Goal: Task Accomplishment & Management: Use online tool/utility

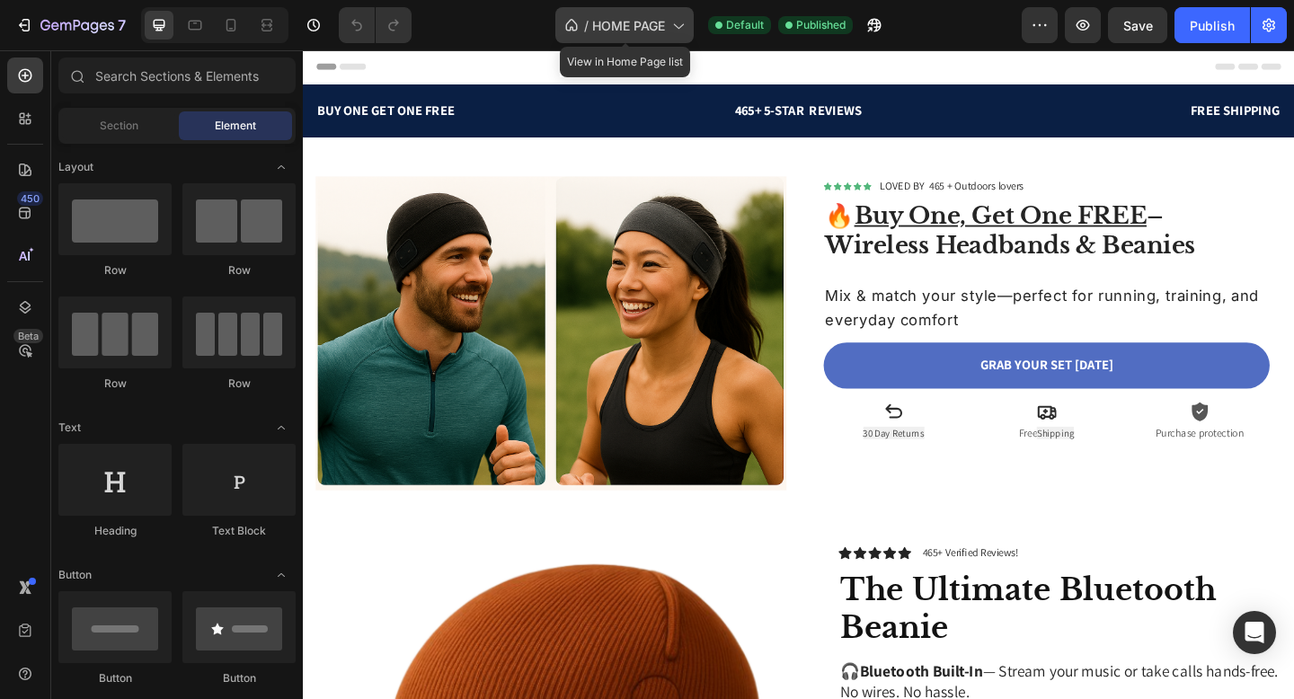
click at [627, 32] on span "HOME PAGE" at bounding box center [628, 25] width 73 height 19
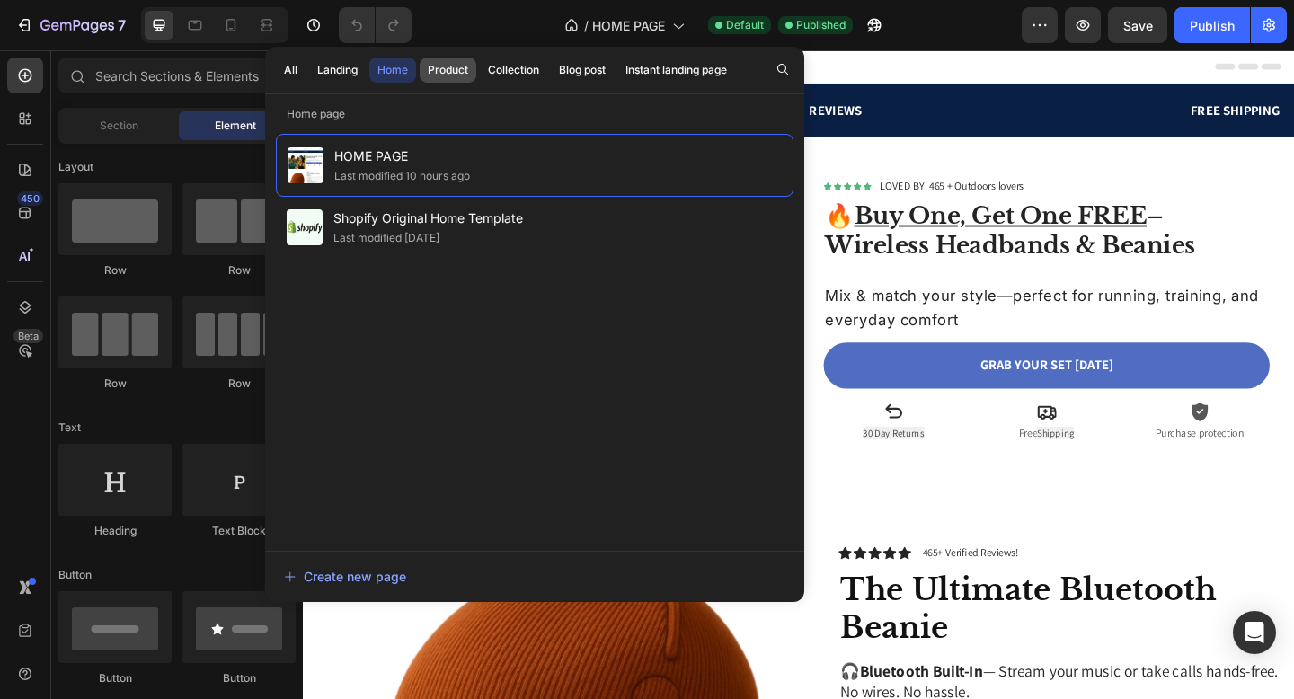
click at [480, 82] on button "Product" at bounding box center [513, 70] width 67 height 25
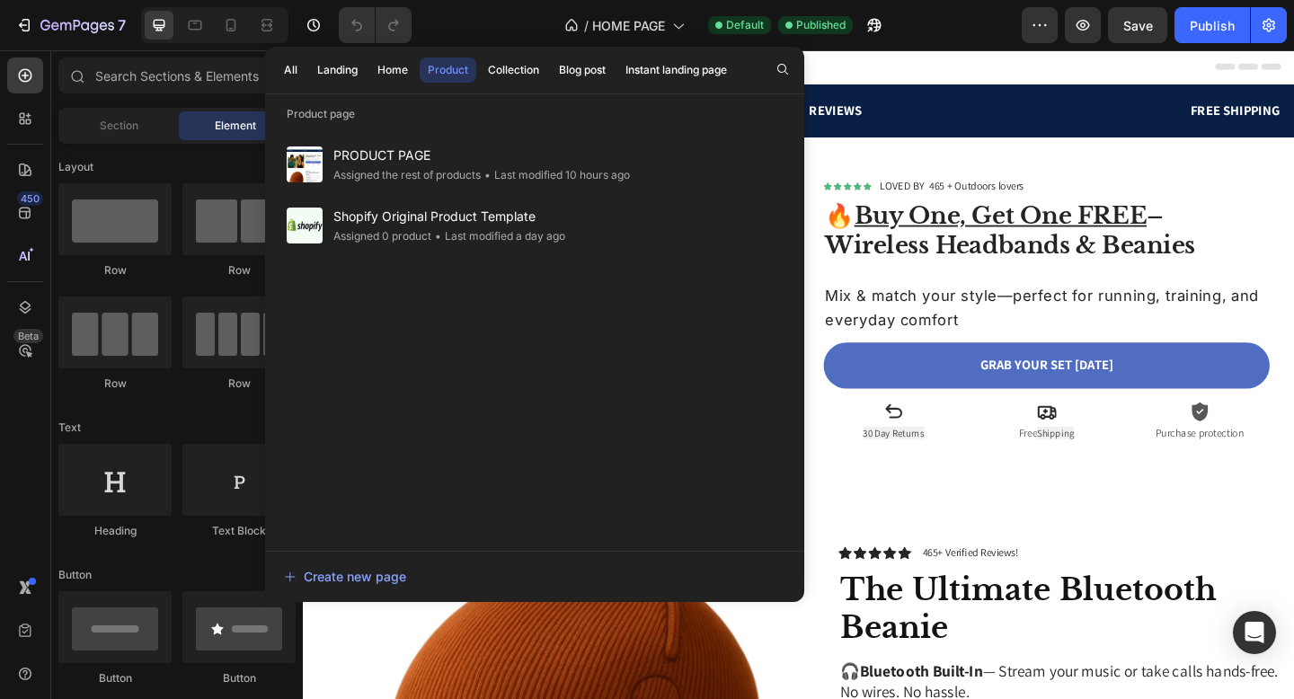
click at [415, 178] on div "Assigned the rest of products" at bounding box center [406, 175] width 147 height 18
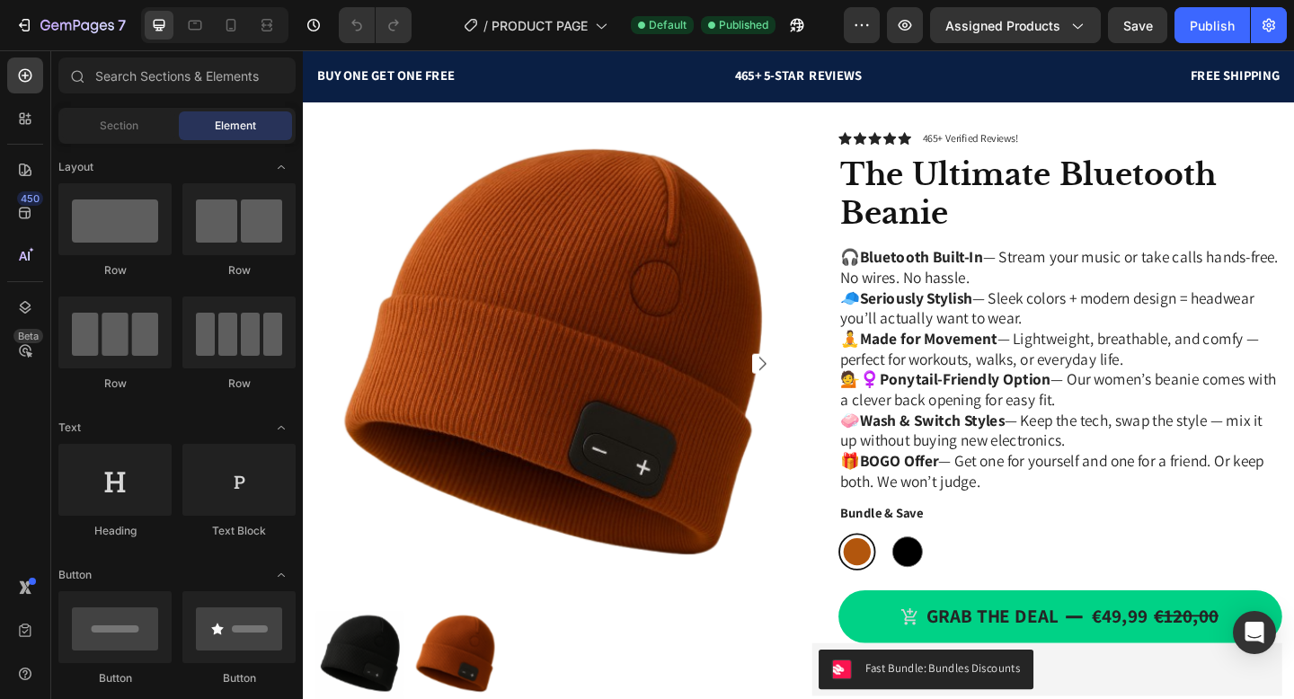
scroll to position [522, 0]
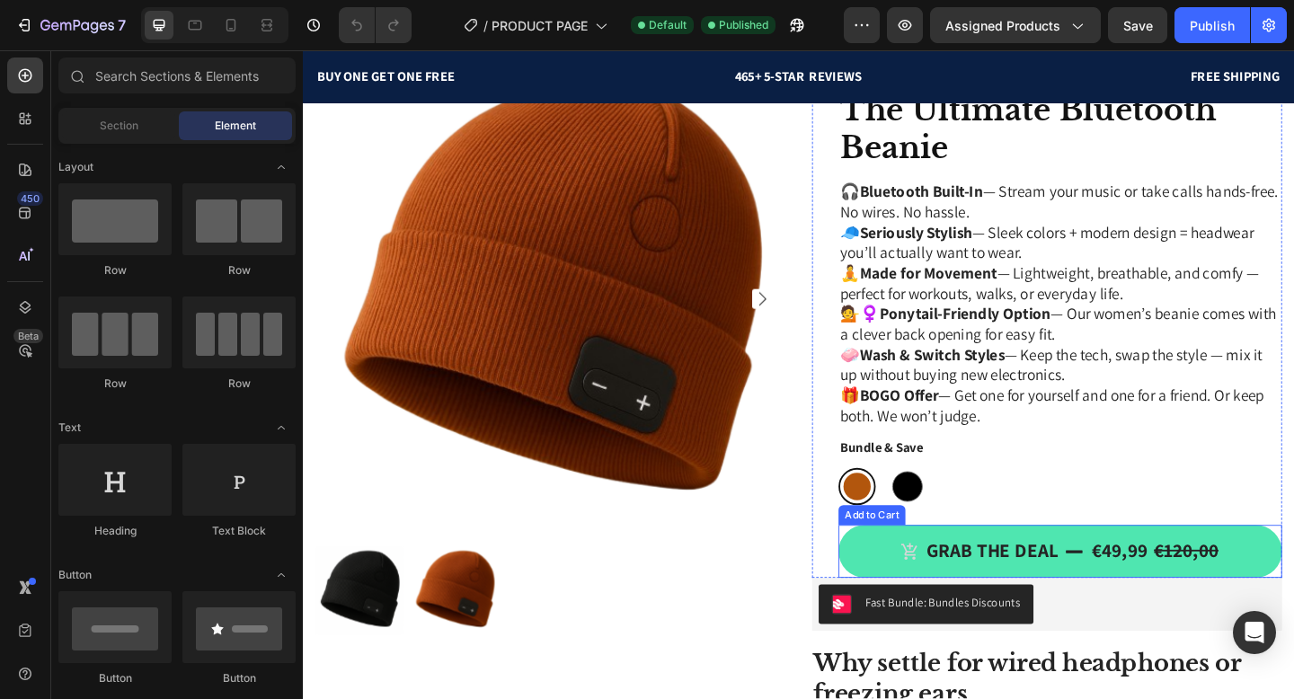
click at [1032, 578] on button "Grab the deal €49,99 €120,00" at bounding box center [1126, 596] width 483 height 58
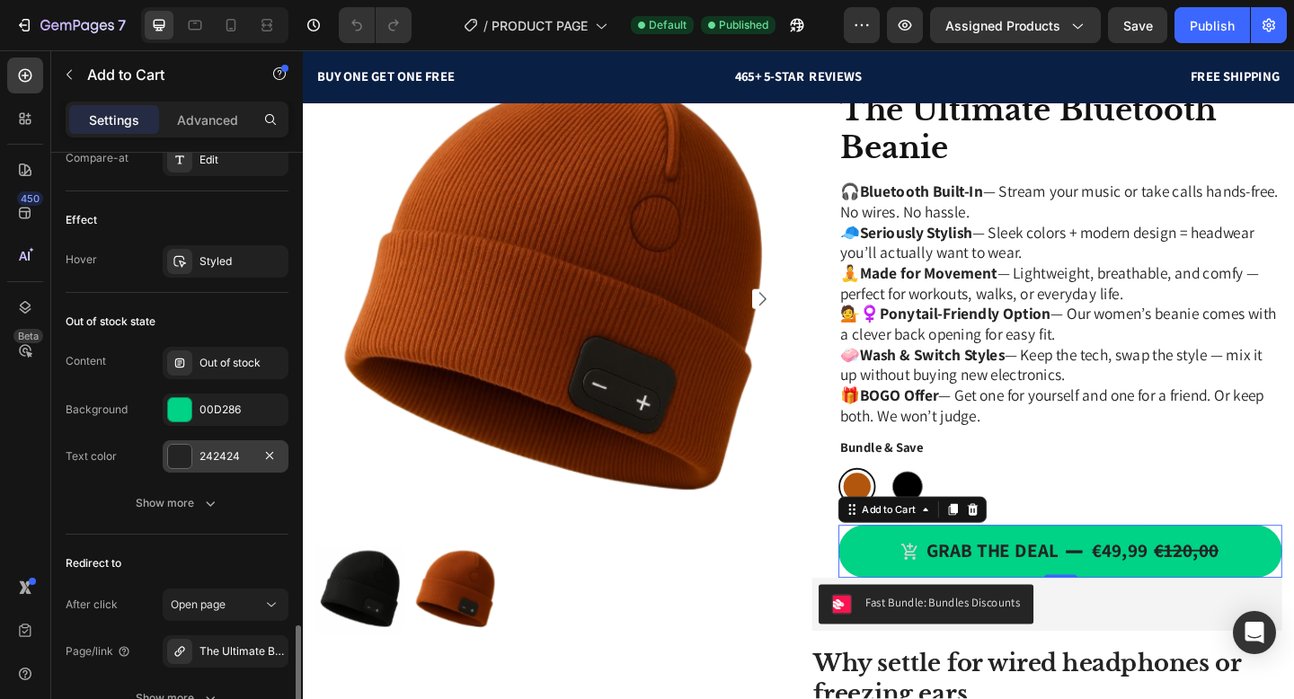
scroll to position [1699, 0]
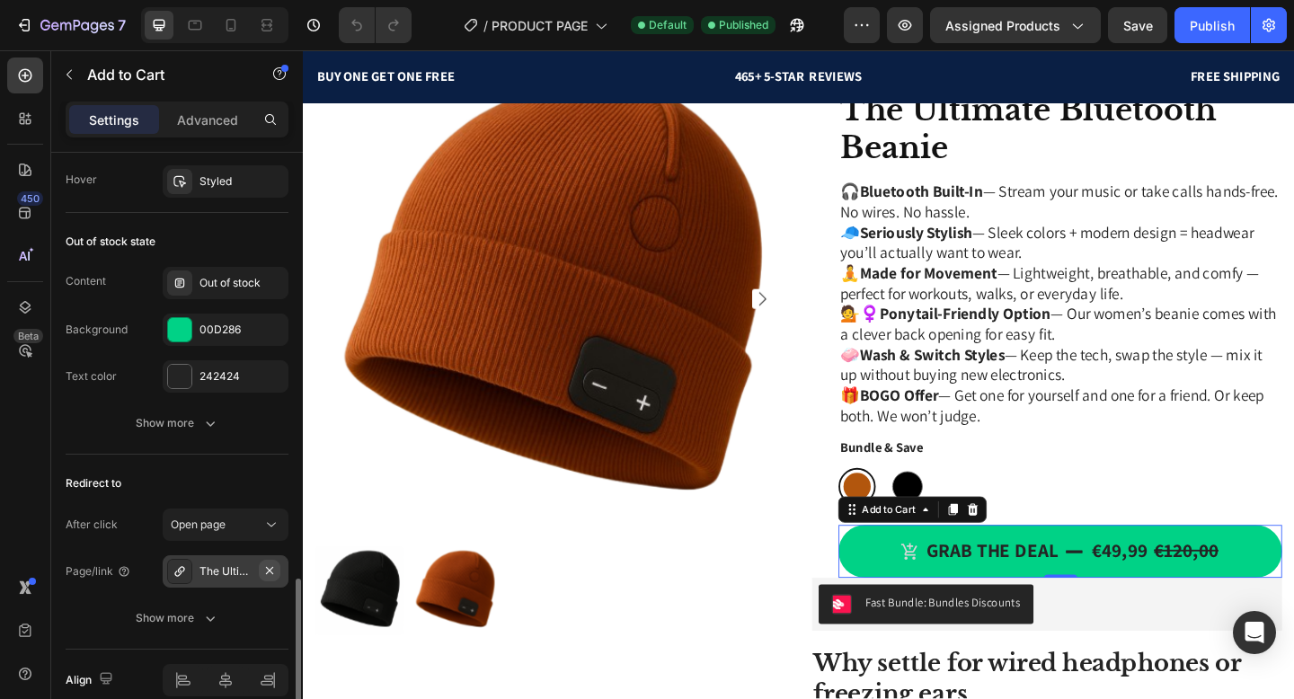
click at [265, 569] on icon "button" at bounding box center [269, 571] width 14 height 14
click at [225, 569] on div "Add..." at bounding box center [242, 572] width 84 height 16
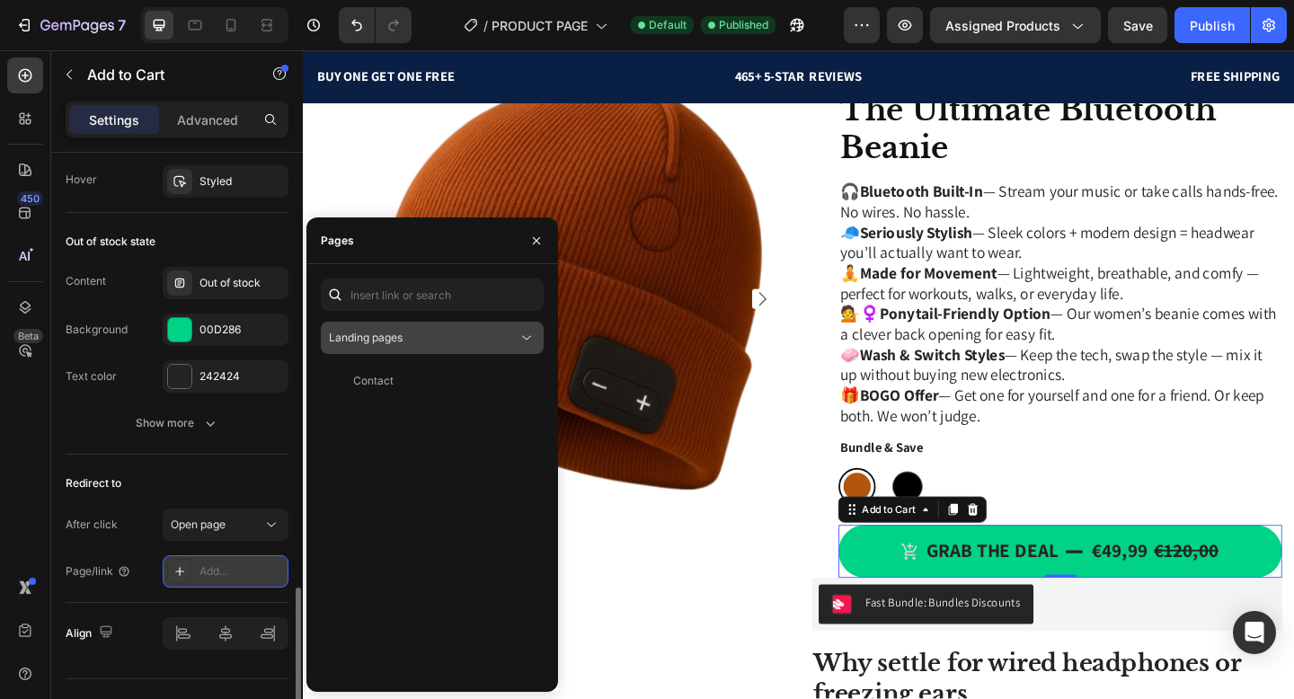
click at [526, 340] on icon at bounding box center [527, 338] width 18 height 18
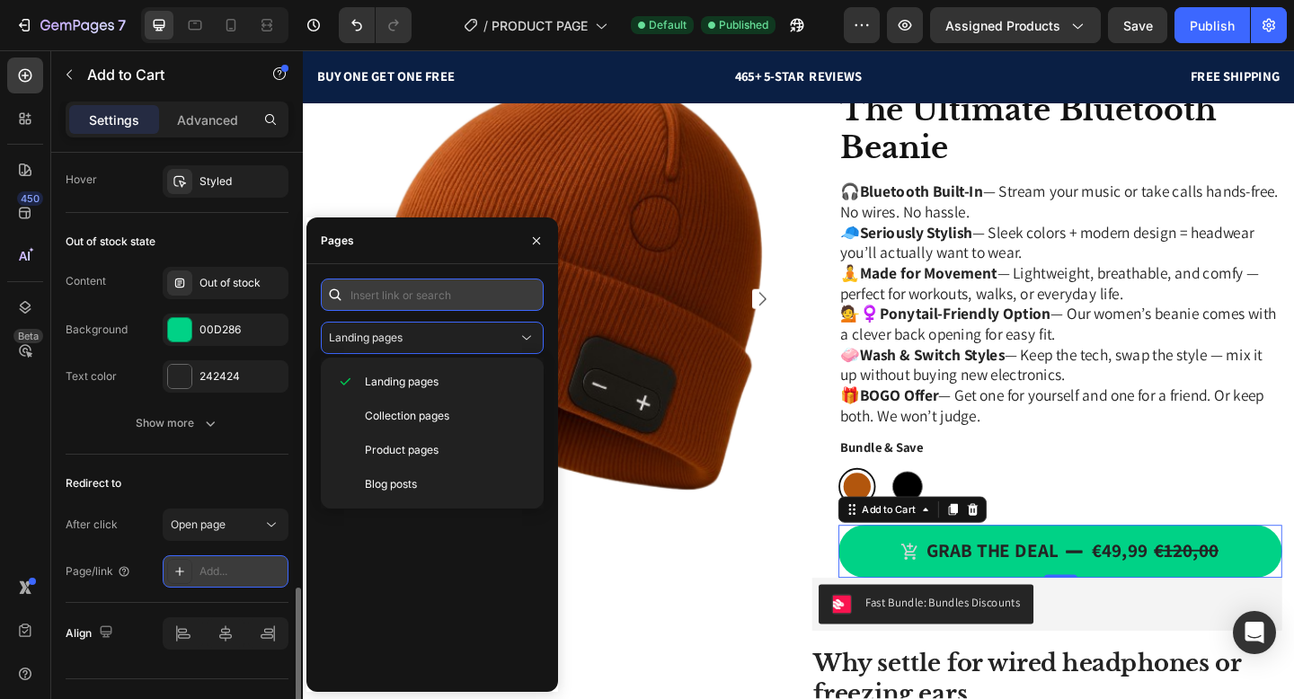
click at [419, 309] on input "text" at bounding box center [432, 295] width 223 height 32
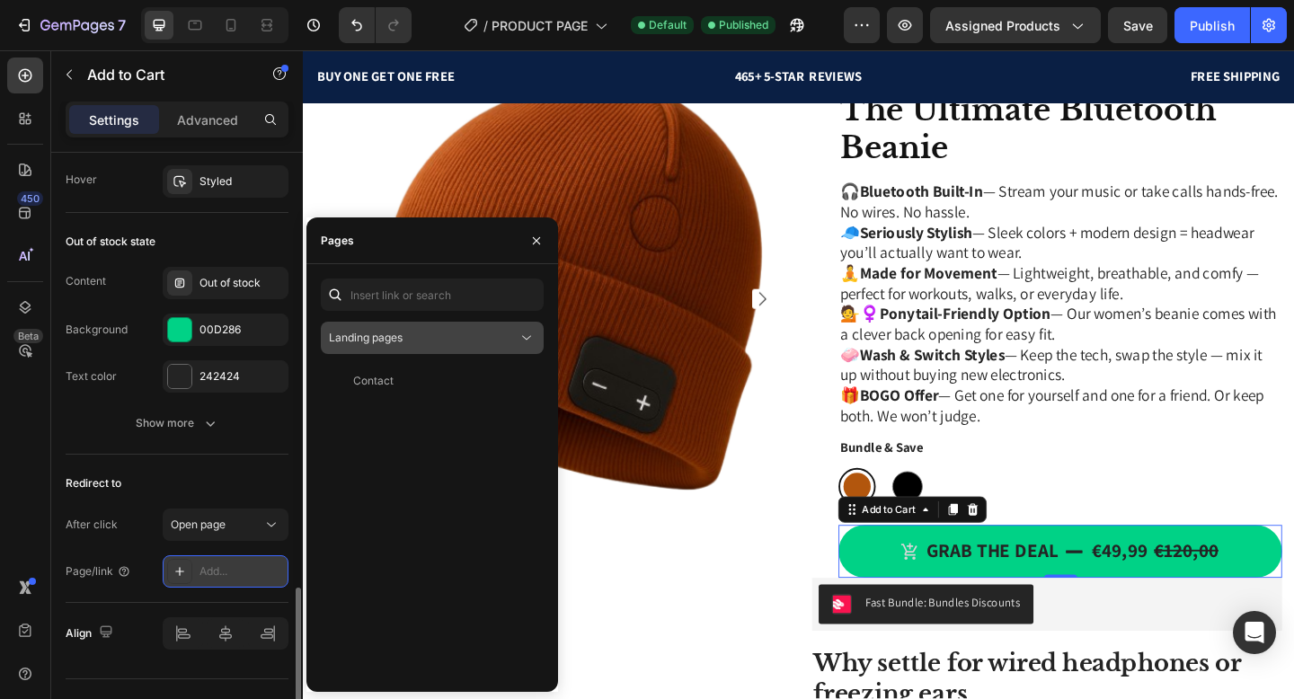
click at [419, 330] on div "Landing pages" at bounding box center [423, 338] width 189 height 16
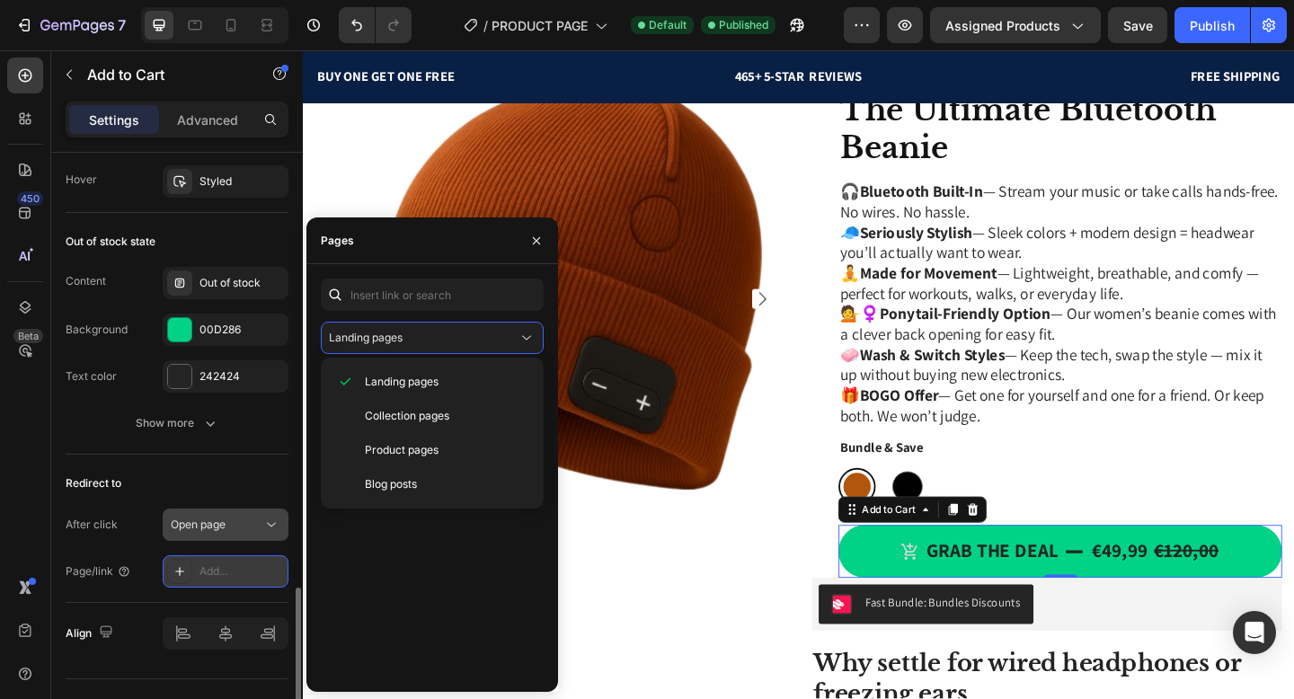
click at [277, 532] on icon at bounding box center [271, 525] width 18 height 18
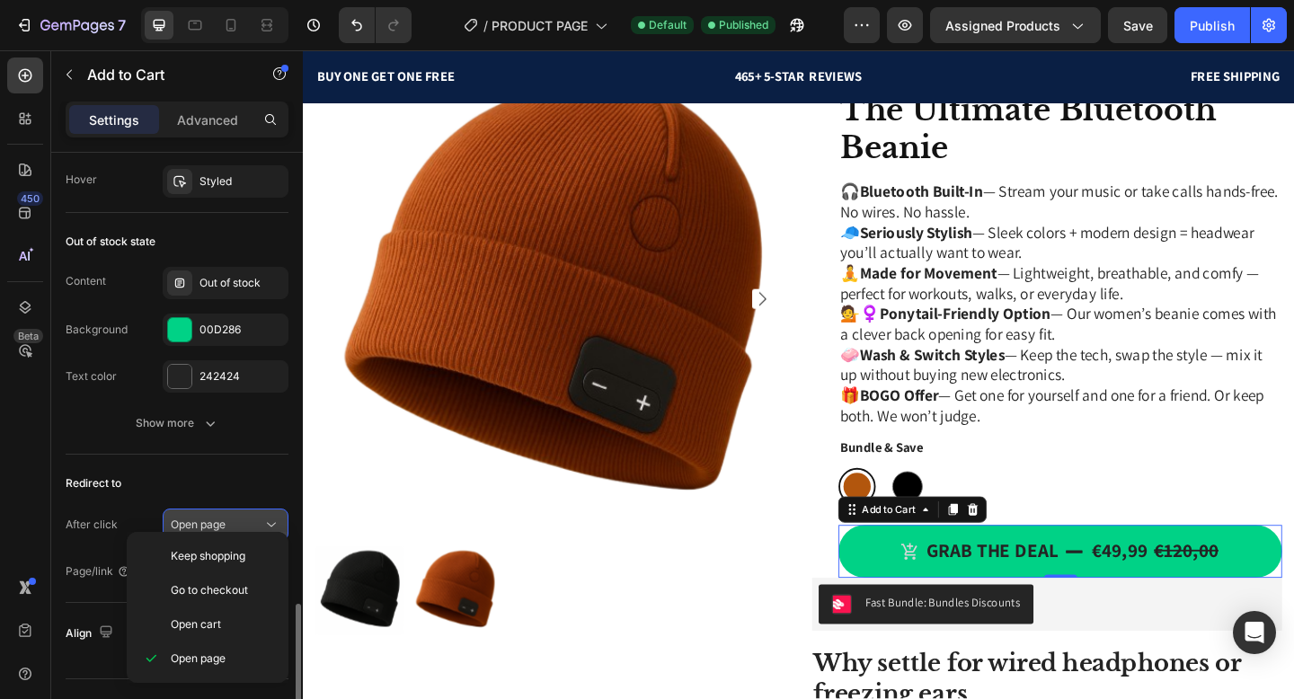
scroll to position [1711, 0]
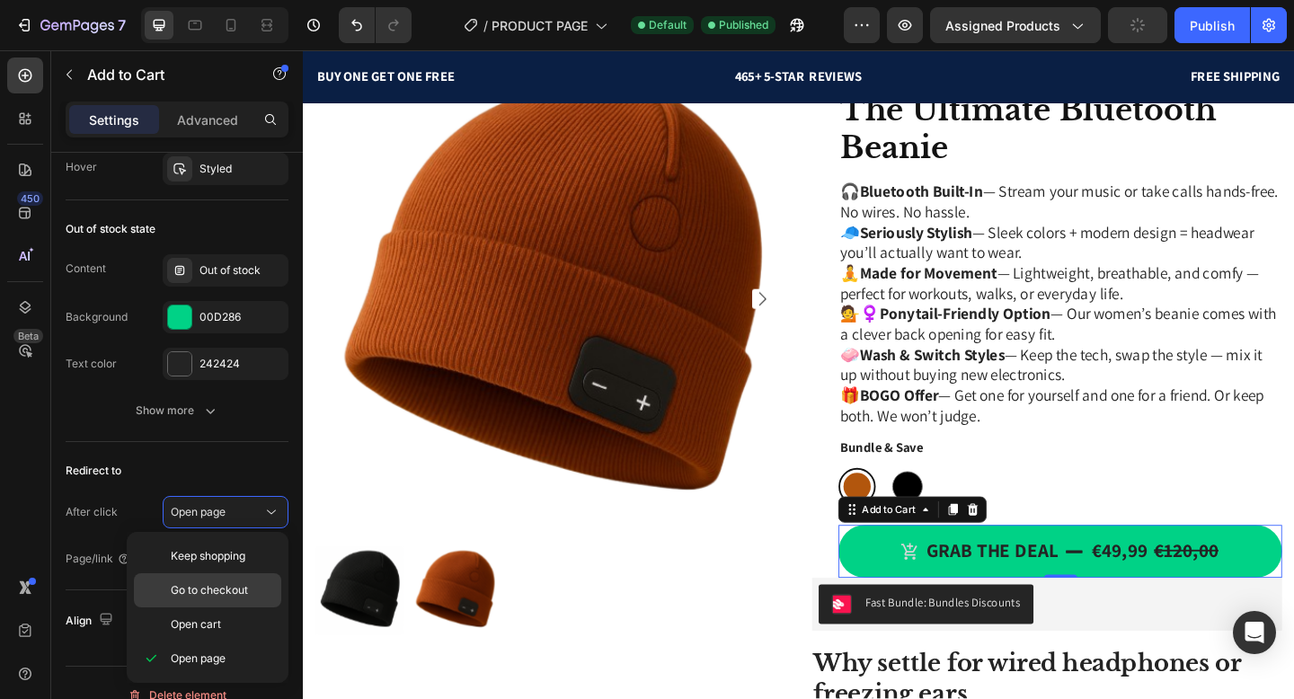
click at [218, 595] on span "Go to checkout" at bounding box center [209, 590] width 77 height 16
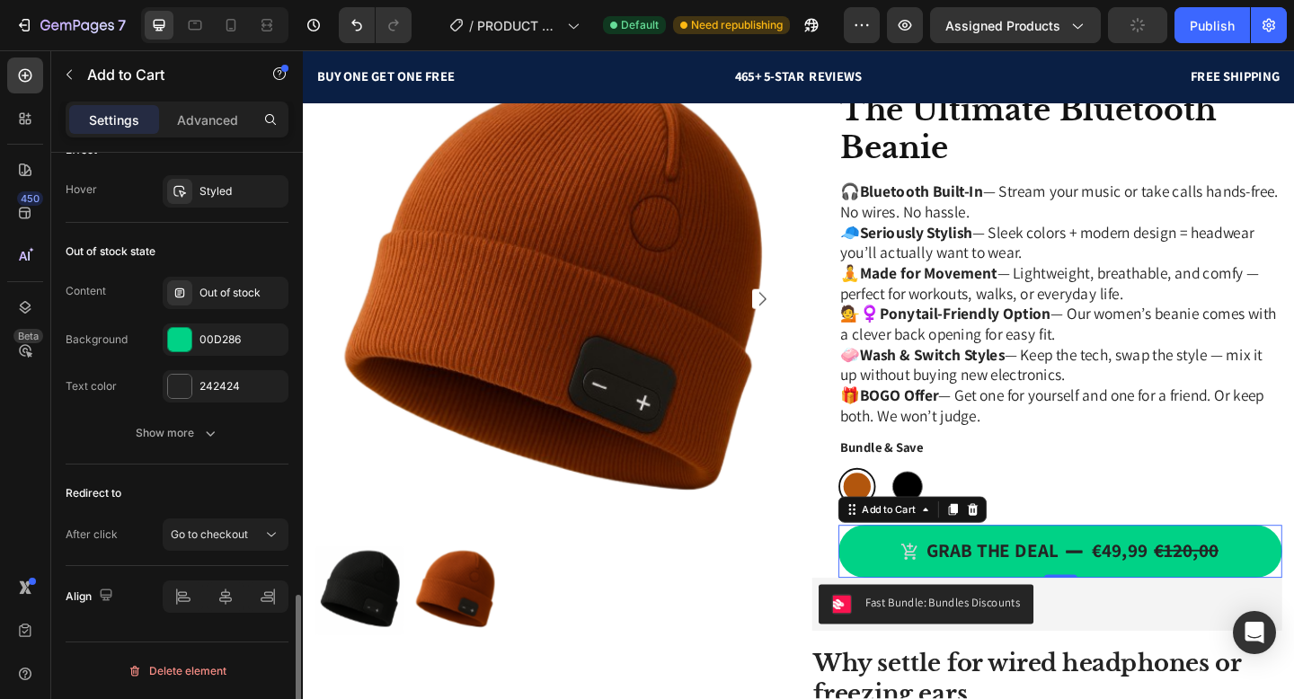
scroll to position [1689, 0]
click at [220, 534] on span "Go to checkout" at bounding box center [209, 534] width 77 height 13
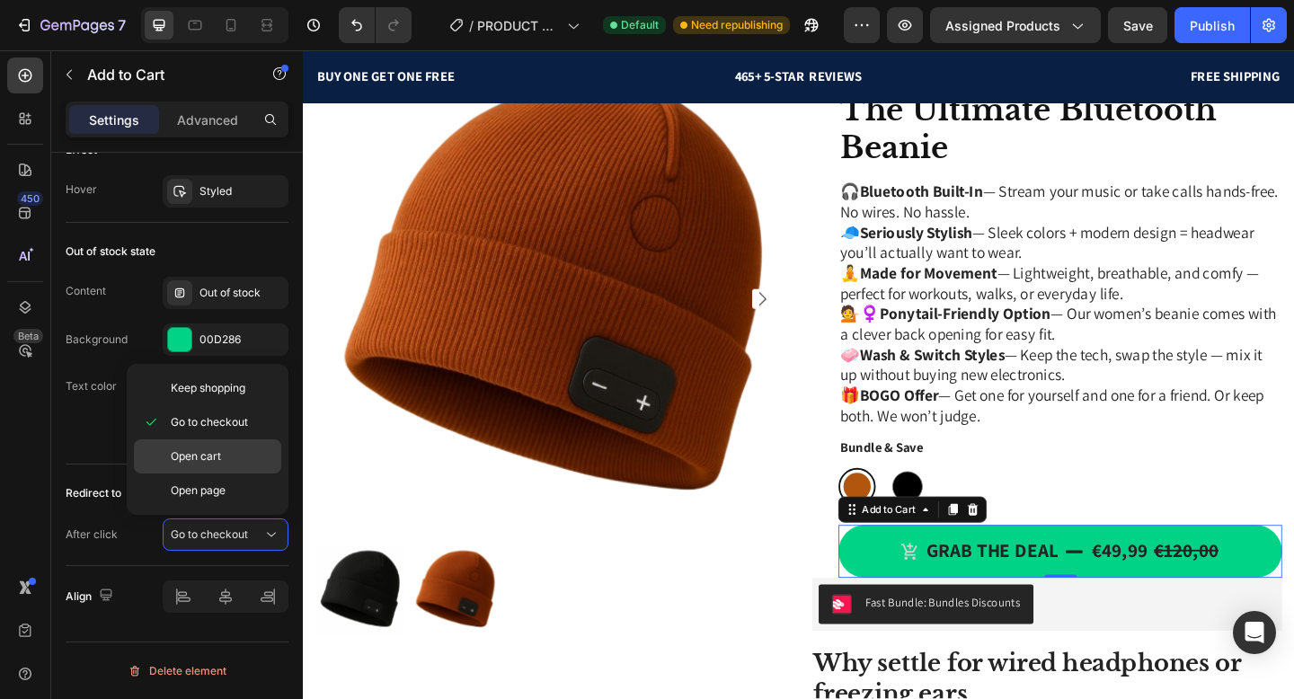
click at [207, 474] on div "Open cart" at bounding box center [207, 491] width 147 height 34
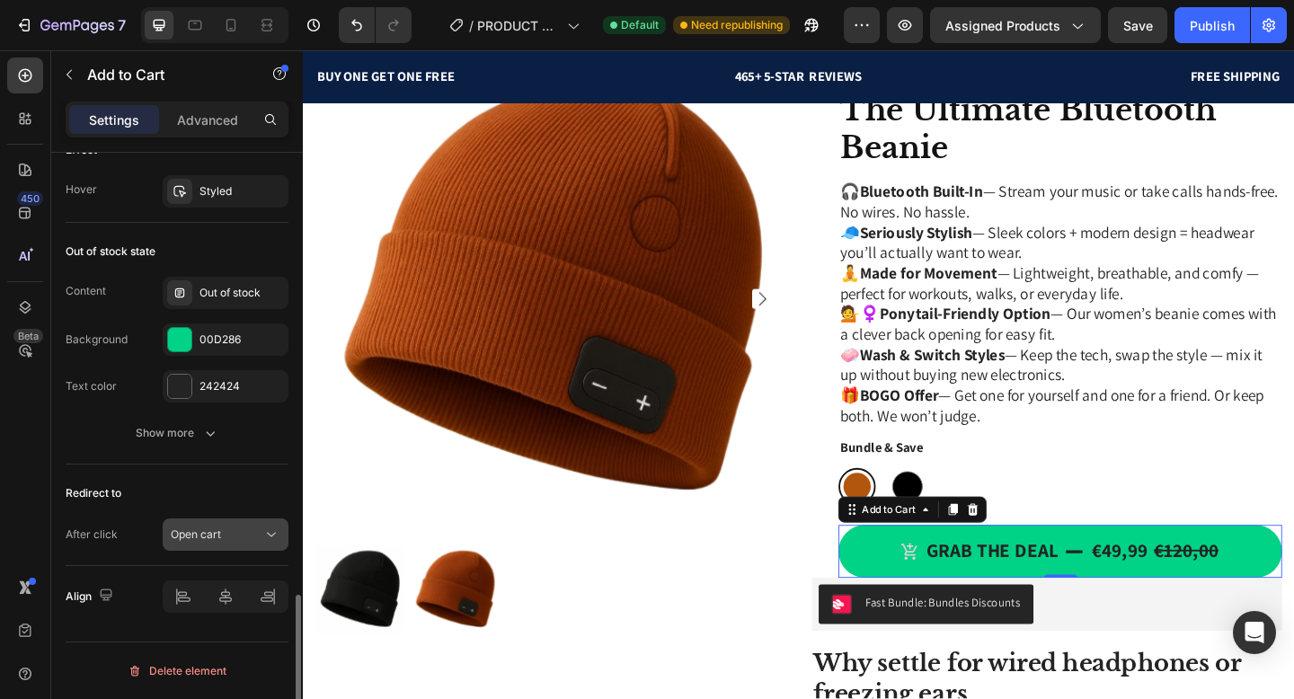
click at [218, 538] on span "Open cart" at bounding box center [196, 534] width 50 height 13
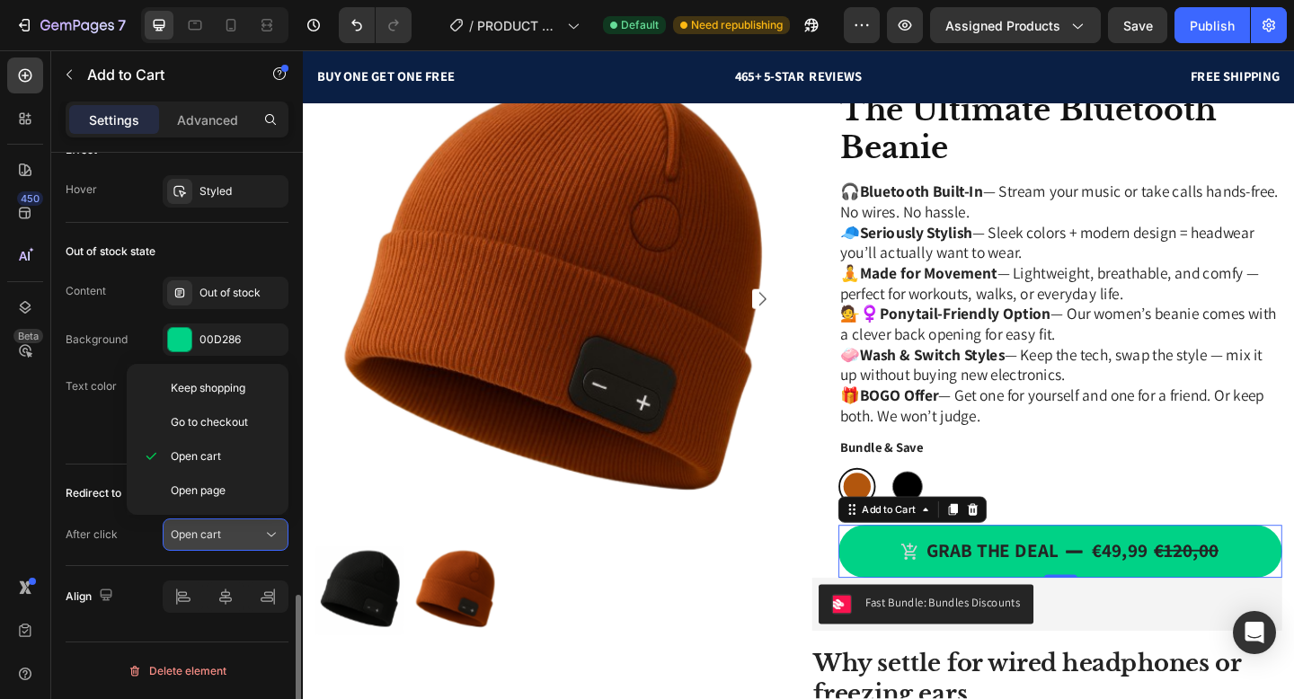
click at [247, 541] on div "Open cart" at bounding box center [217, 535] width 92 height 16
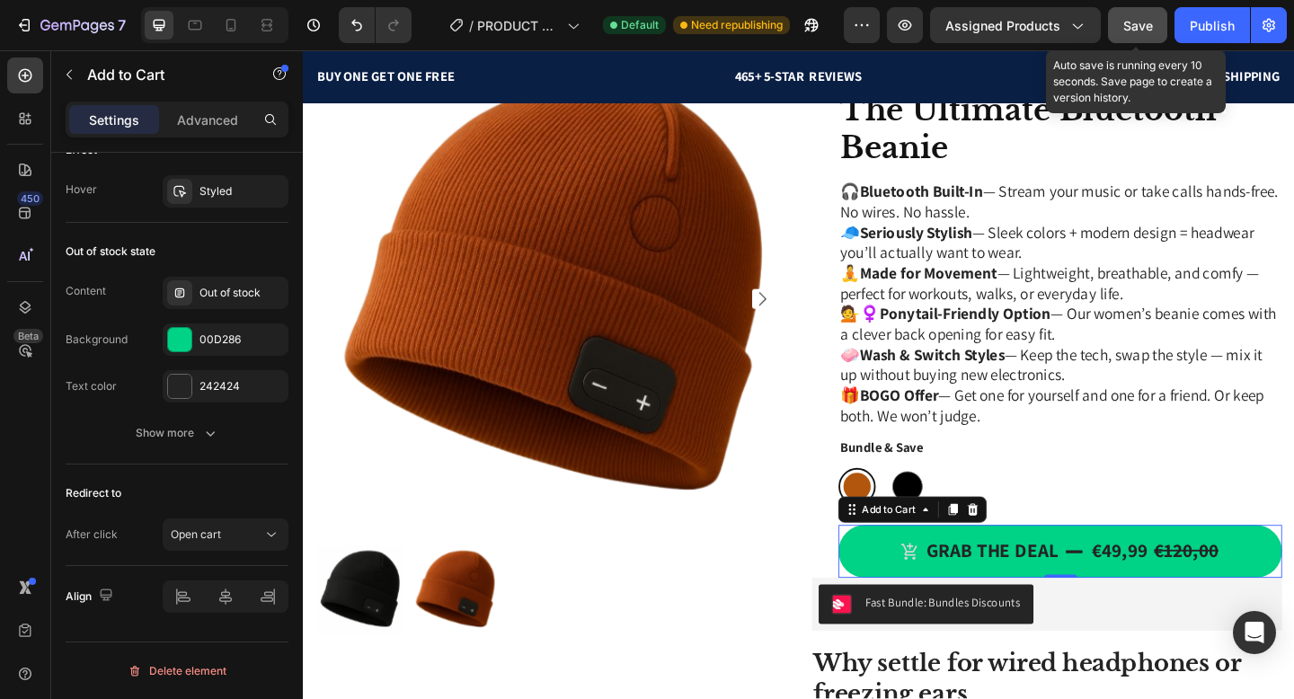
click at [1132, 33] on div "Save" at bounding box center [1139, 25] width 30 height 19
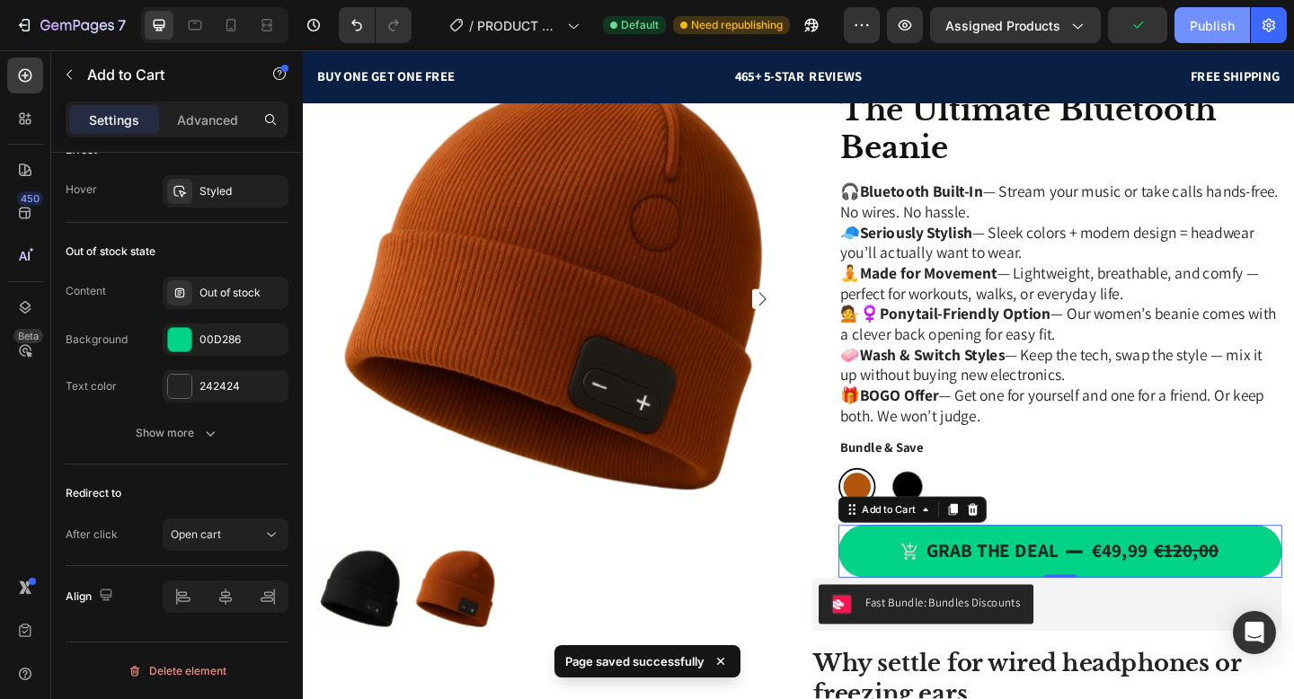
click at [1185, 37] on button "Publish" at bounding box center [1213, 25] width 76 height 36
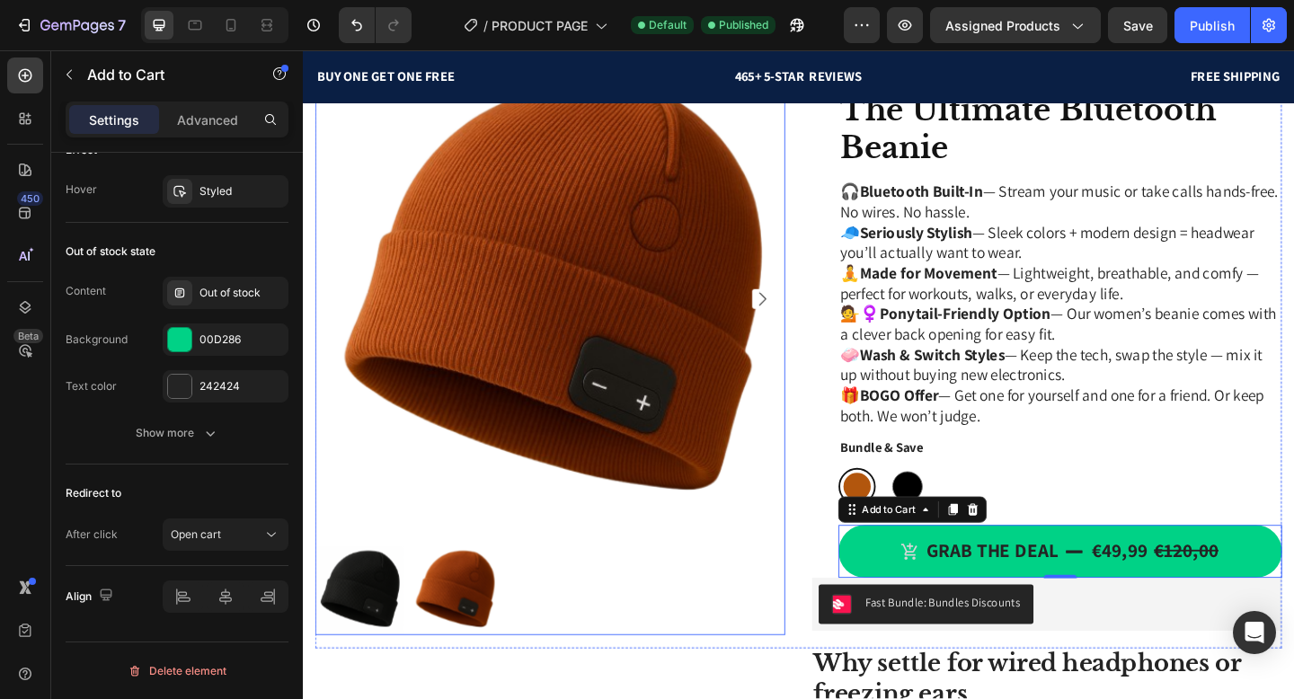
click at [401, 627] on img at bounding box center [364, 639] width 96 height 96
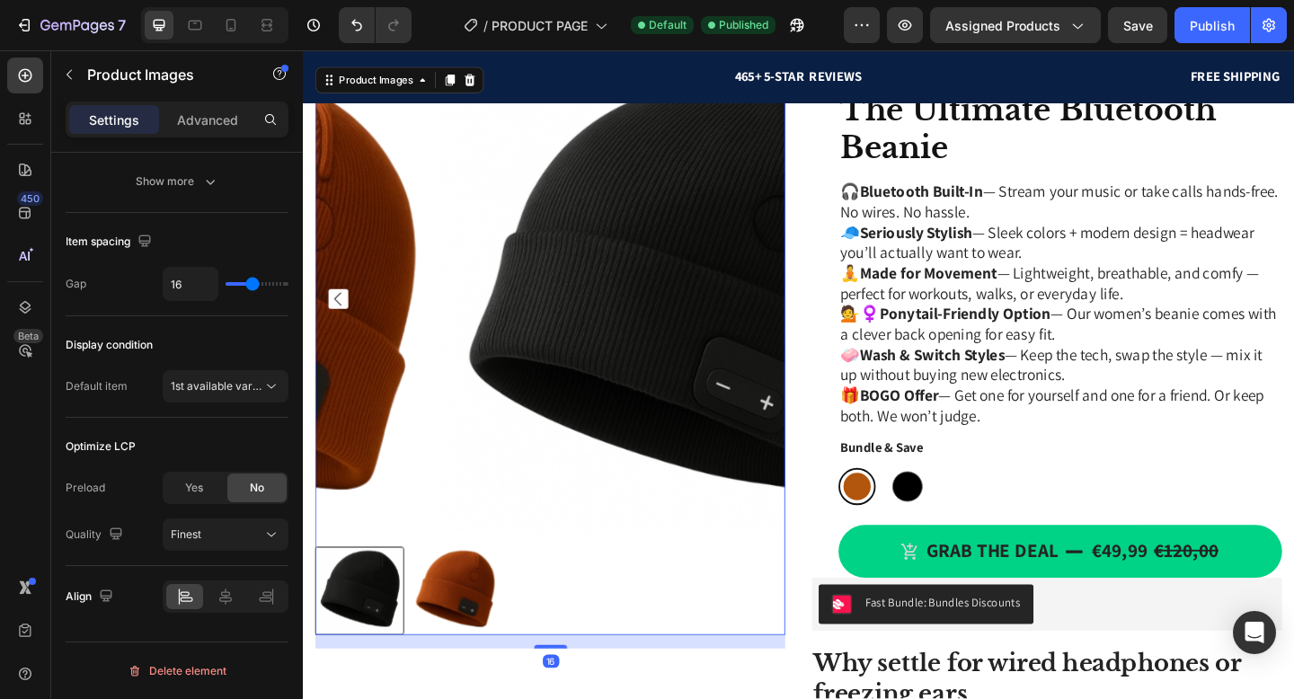
scroll to position [0, 0]
